Goal: Task Accomplishment & Management: Manage account settings

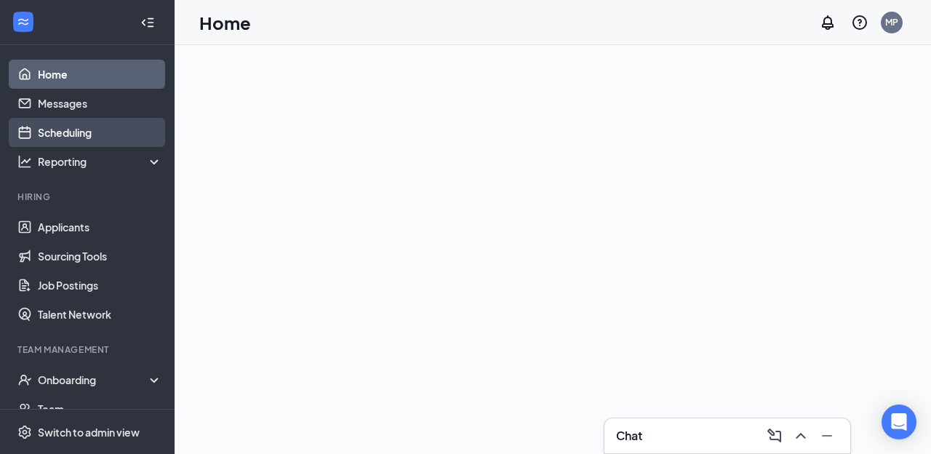
click at [81, 133] on link "Scheduling" at bounding box center [100, 132] width 124 height 29
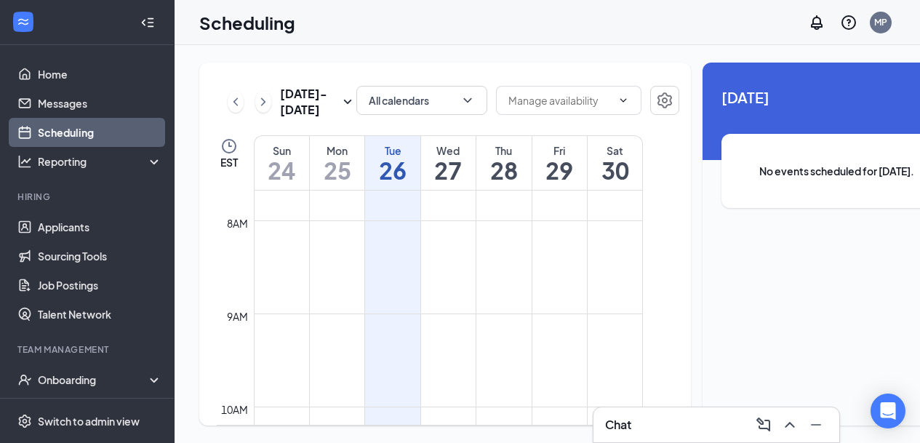
scroll to position [22, 0]
click at [447, 166] on h1 "27" at bounding box center [448, 170] width 55 height 25
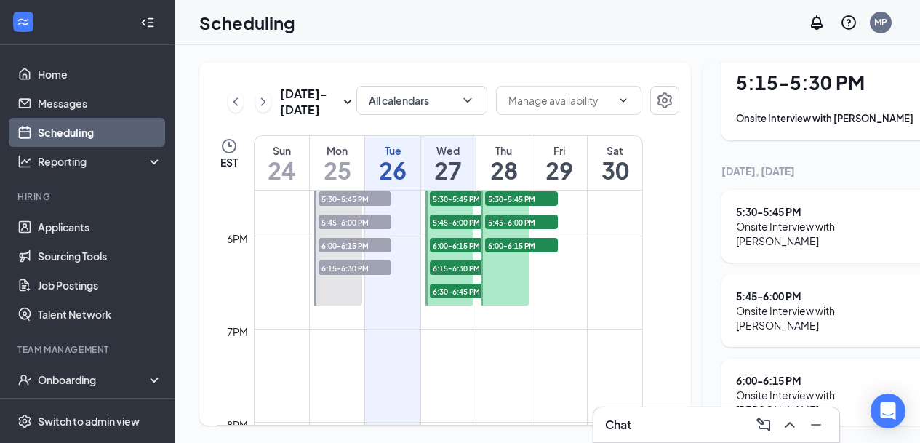
scroll to position [1563, 0]
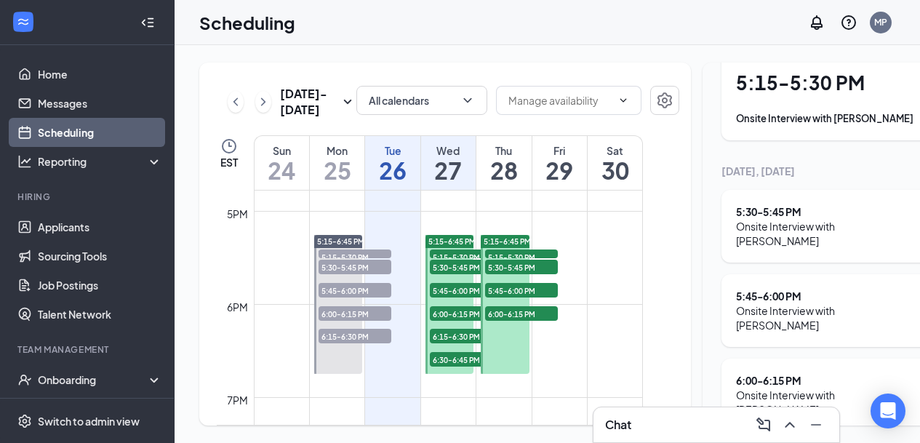
click at [442, 183] on h1 "27" at bounding box center [448, 170] width 55 height 25
click at [266, 102] on icon "ChevronRight" at bounding box center [263, 101] width 15 height 17
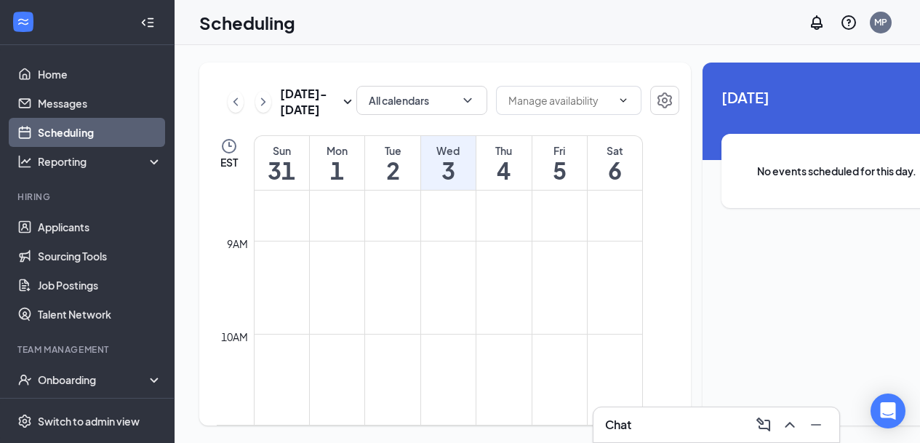
scroll to position [766, 0]
click at [238, 93] on icon "ChevronLeft" at bounding box center [235, 101] width 15 height 17
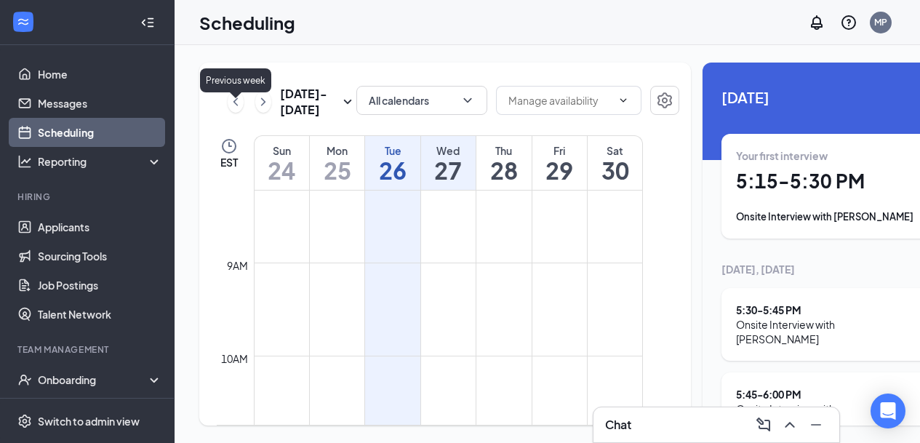
scroll to position [715, 0]
